Goal: Task Accomplishment & Management: Manage account settings

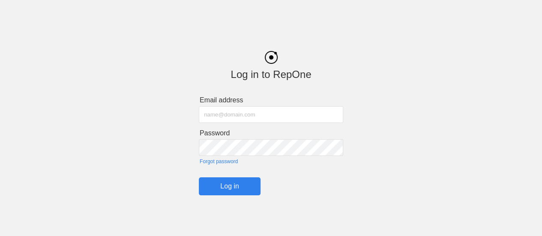
type input "[EMAIL_ADDRESS][DOMAIN_NAME]"
click at [224, 189] on input "Log in" at bounding box center [230, 186] width 62 height 18
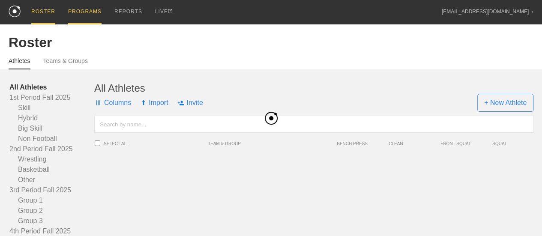
click at [82, 12] on div "PROGRAMS" at bounding box center [84, 12] width 33 height 24
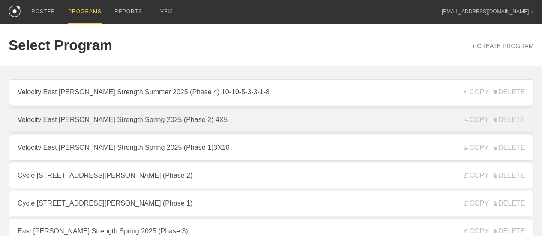
click at [175, 125] on link "Velocity East [PERSON_NAME] Strength Spring 2025 (Phase 2) 4X5" at bounding box center [271, 120] width 524 height 26
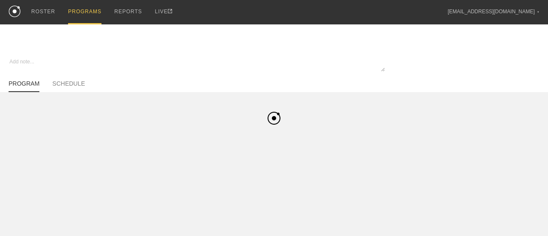
type textarea "x"
type input "Velocity East [PERSON_NAME] Strength Spring 2025 (Phase 2) 4X5"
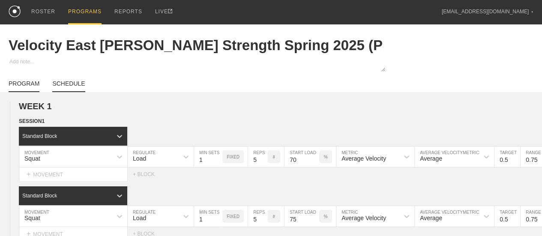
click at [77, 87] on link "SCHEDULE" at bounding box center [68, 86] width 33 height 12
type textarea "x"
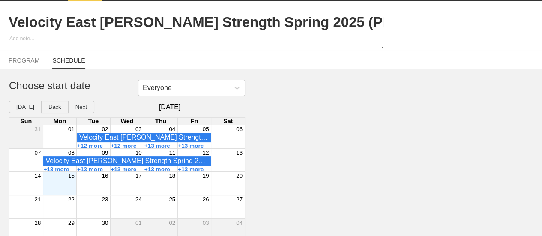
scroll to position [36, 0]
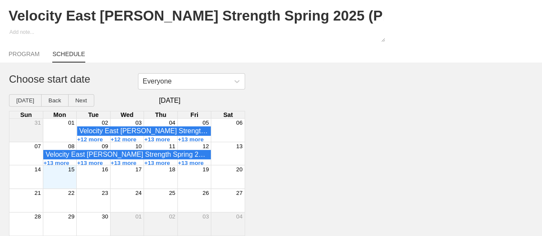
click at [68, 179] on div "Month View" at bounding box center [60, 176] width 34 height 23
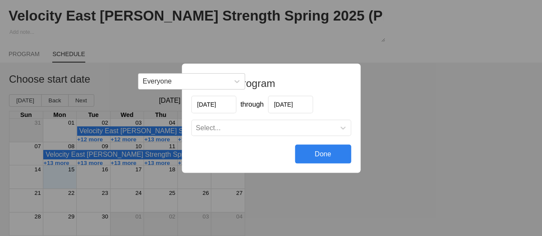
click at [294, 105] on input "[DATE]" at bounding box center [290, 104] width 45 height 18
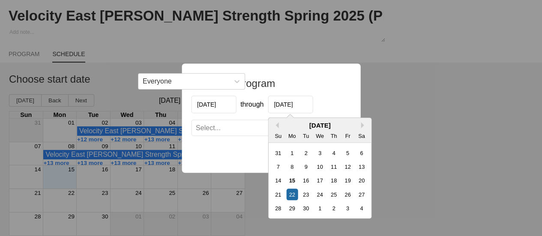
click at [345, 182] on div "19" at bounding box center [347, 180] width 12 height 12
type input "[DATE]"
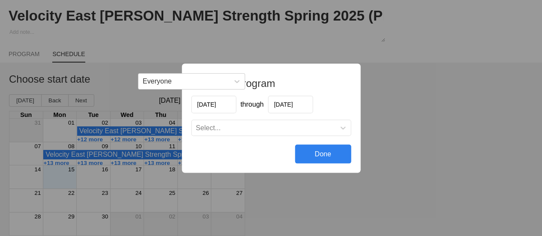
click at [236, 128] on div "Select..." at bounding box center [262, 127] width 143 height 9
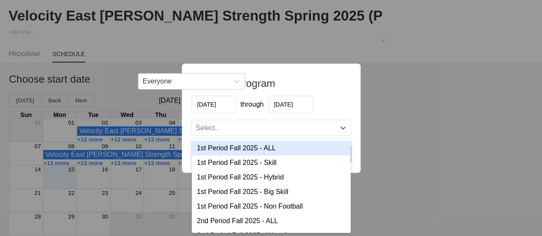
click at [245, 147] on div "1st Period Fall 2025 - ALL" at bounding box center [270, 147] width 159 height 15
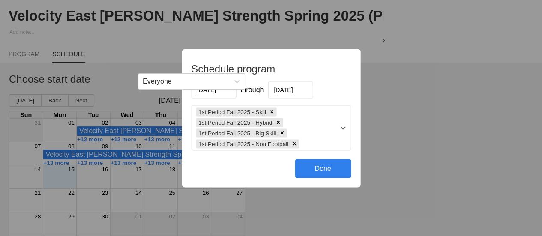
click at [315, 135] on div "1st Period Fall 2025 - Skill 1st Period Fall 2025 - Hybrid 1st Period Fall 2025…" at bounding box center [262, 127] width 143 height 45
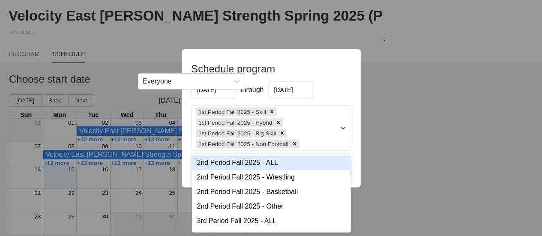
click at [285, 164] on div "2nd Period Fall 2025 - ALL" at bounding box center [270, 162] width 159 height 15
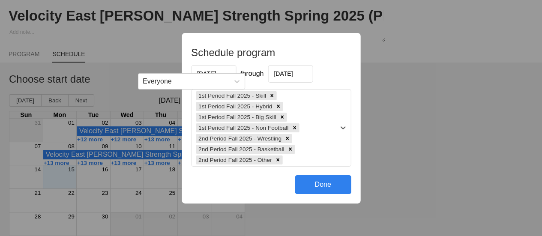
click at [323, 141] on div "1st Period Fall 2025 - Skill 1st Period Fall 2025 - Hybrid 1st Period Fall 2025…" at bounding box center [262, 127] width 143 height 77
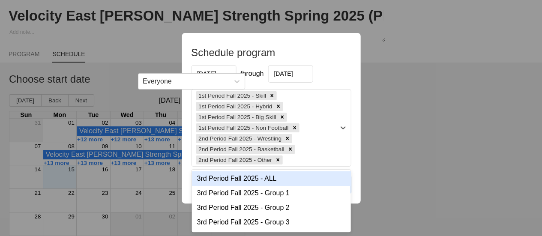
click at [274, 177] on div "3rd Period Fall 2025 - ALL" at bounding box center [270, 178] width 159 height 15
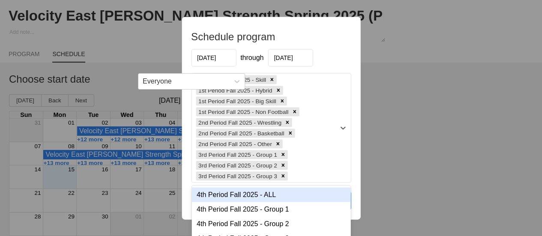
click at [321, 156] on div "1st Period Fall 2025 - Skill 1st Period Fall 2025 - Hybrid 1st Period Fall 2025…" at bounding box center [262, 127] width 143 height 109
click at [283, 195] on div "4th Period Fall 2025 - ALL" at bounding box center [270, 194] width 159 height 15
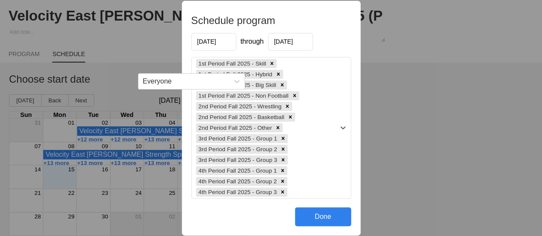
click at [324, 214] on div "Done" at bounding box center [323, 216] width 56 height 19
